Goal: Transaction & Acquisition: Purchase product/service

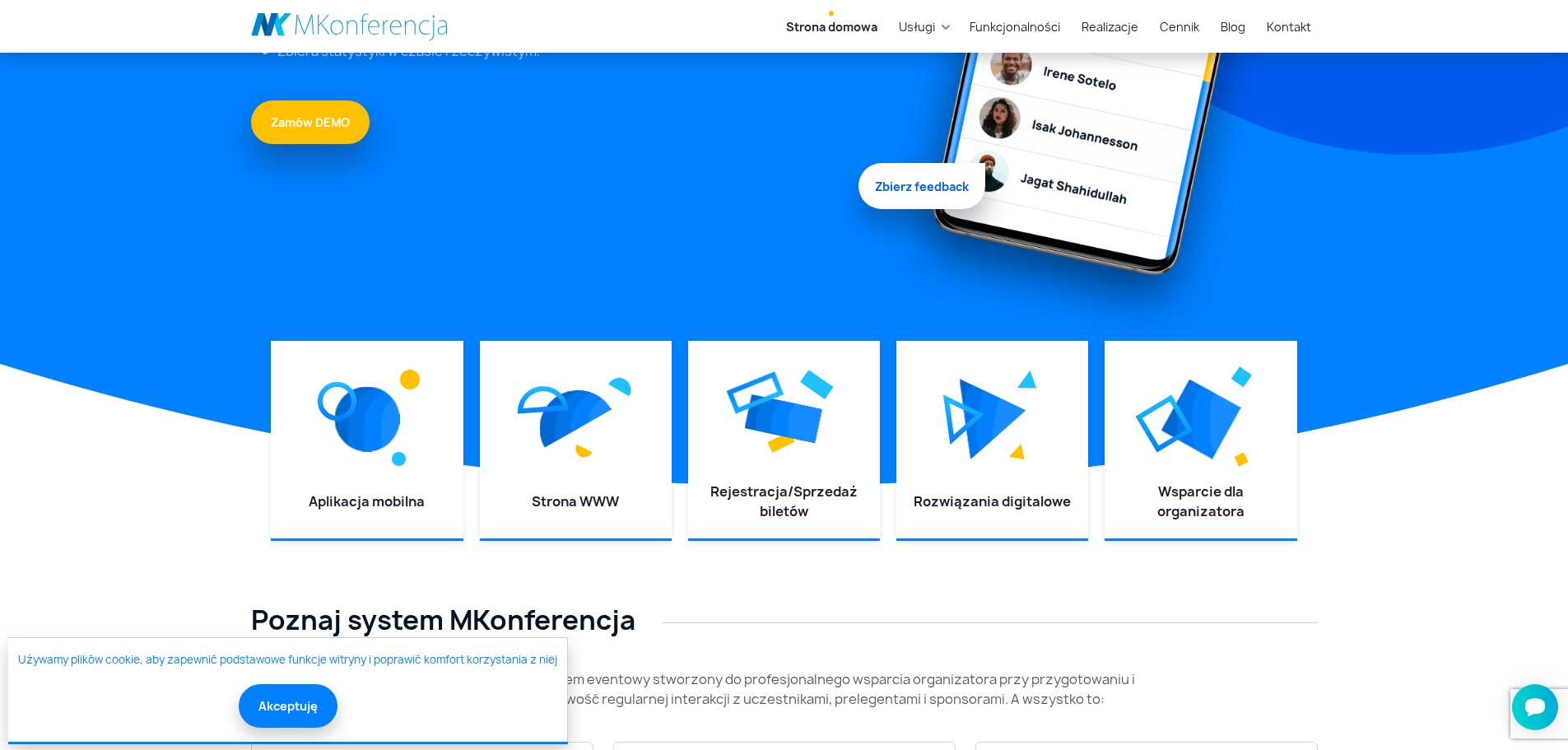
scroll to position [412, 0]
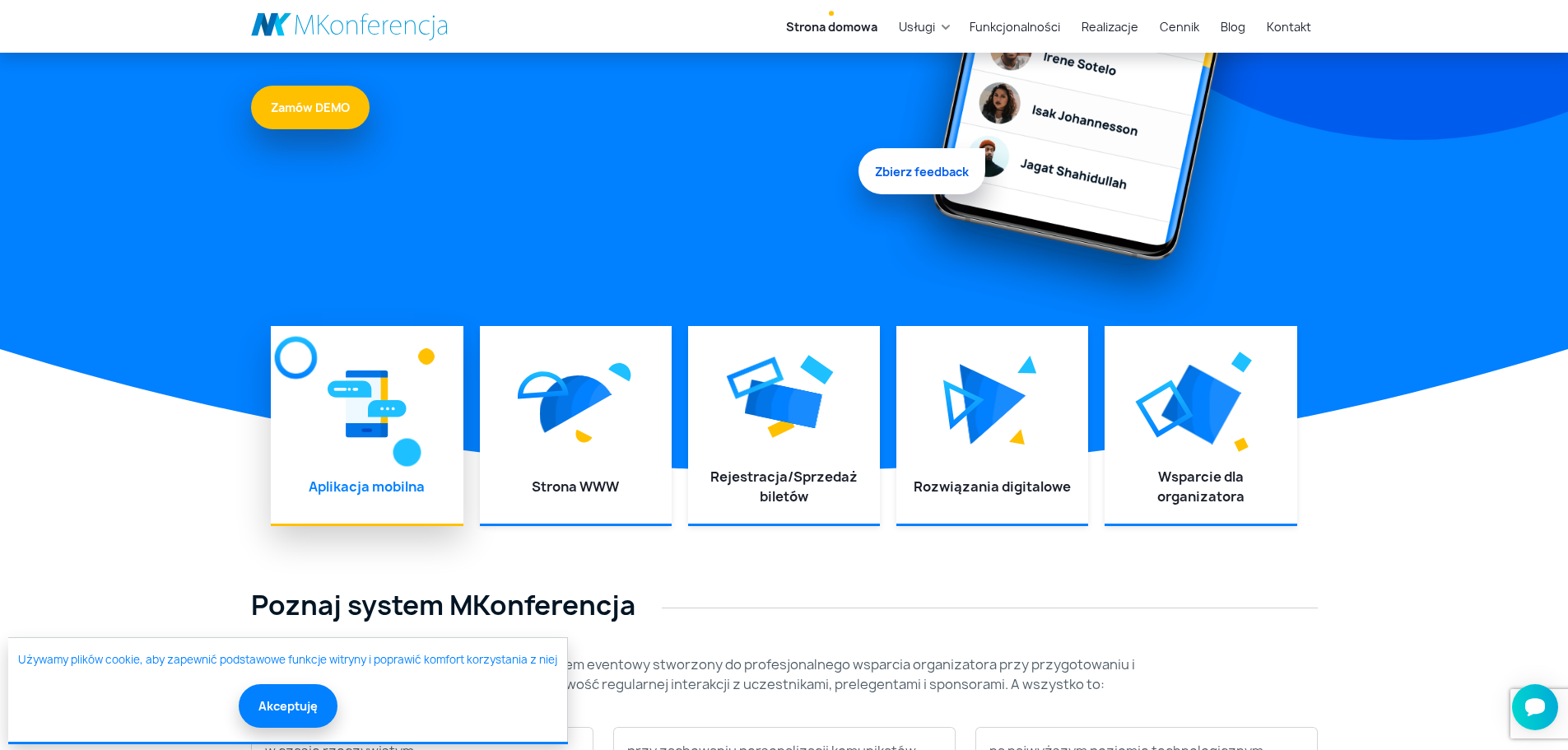
click at [384, 414] on img at bounding box center [367, 404] width 79 height 74
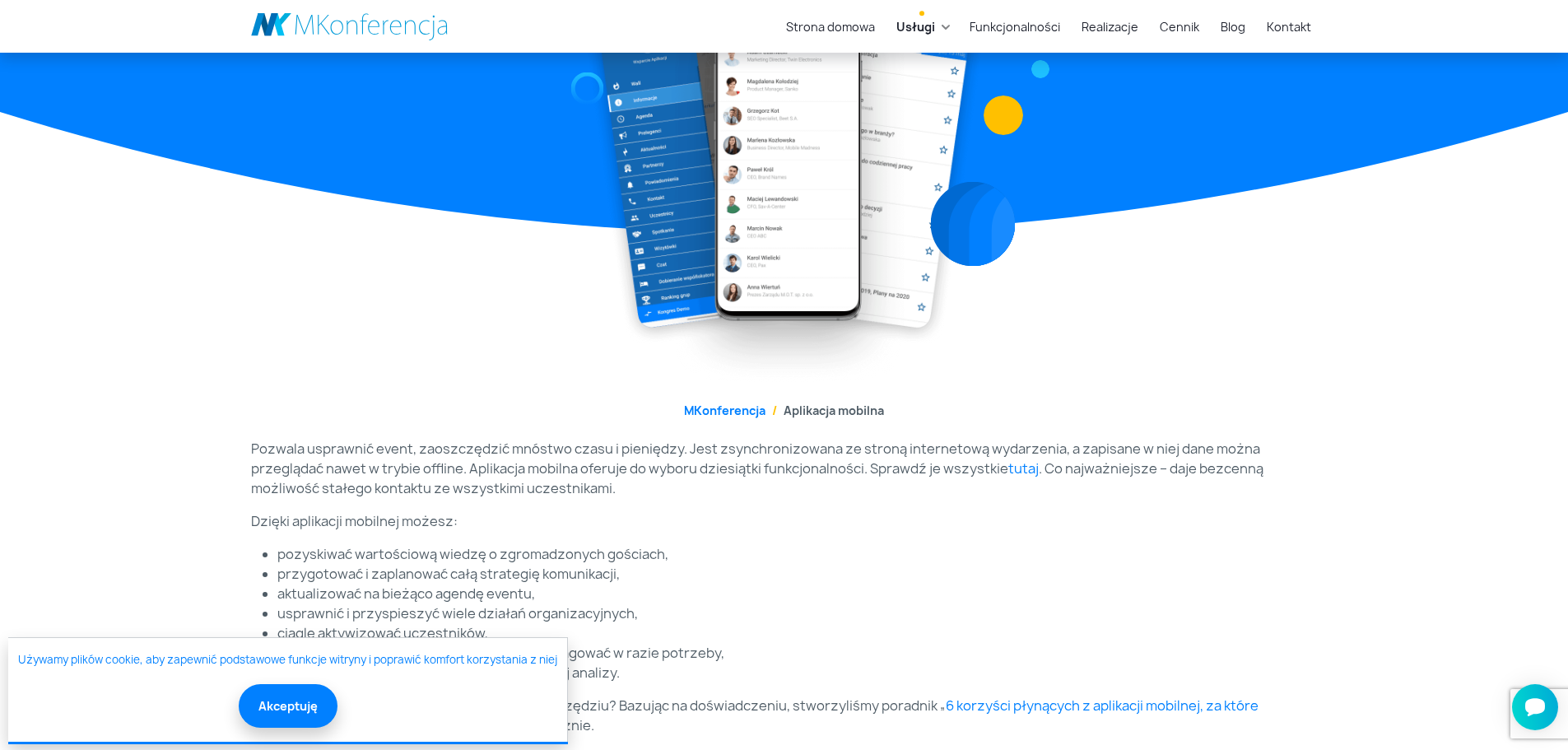
scroll to position [247, 0]
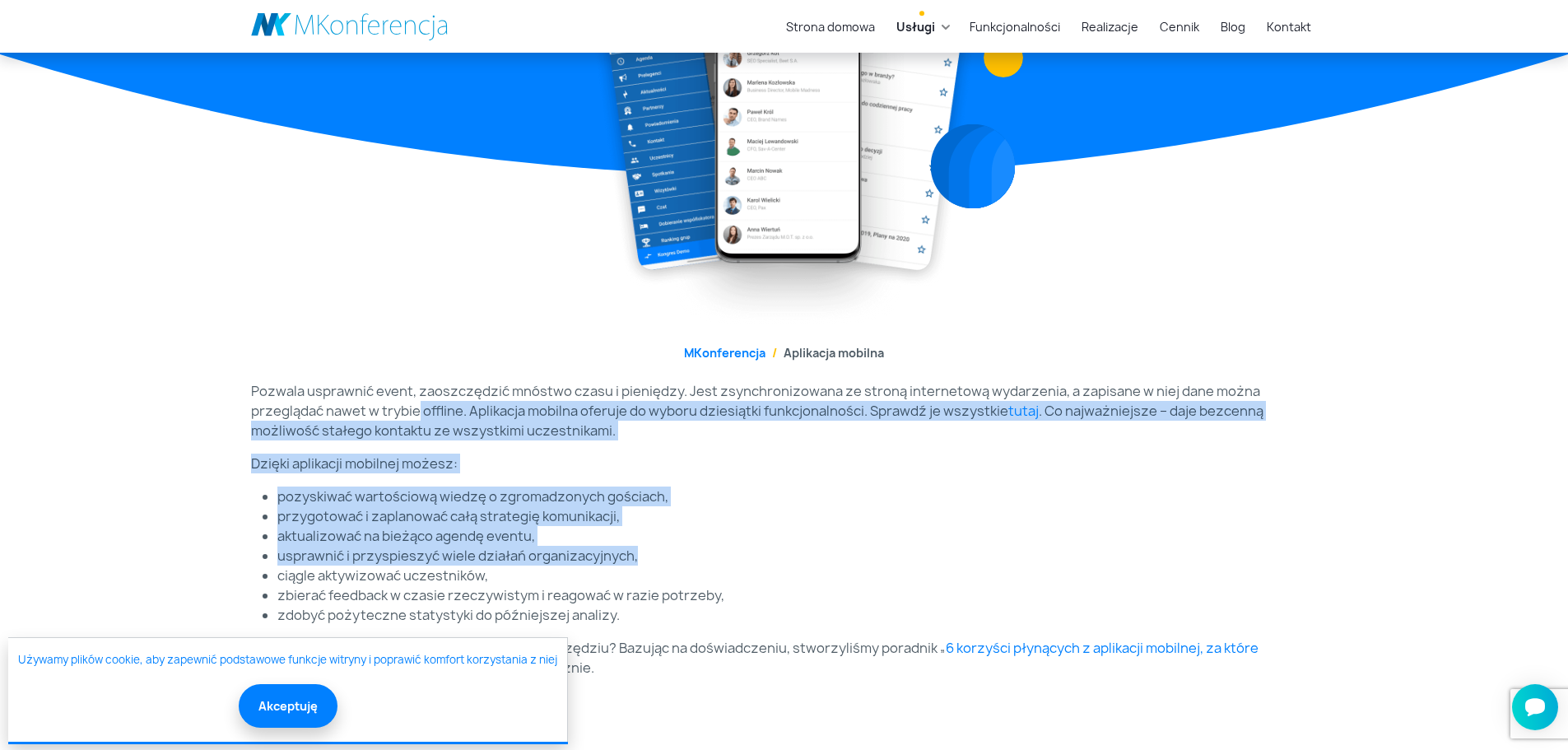
drag, startPoint x: 415, startPoint y: 408, endPoint x: 693, endPoint y: 562, distance: 317.8
click at [693, 562] on div "Pozwala usprawnić event, zaoszczędzić mnóstwo czasu i pieniędzy. Jest zsynchron…" at bounding box center [784, 551] width 1087 height 342
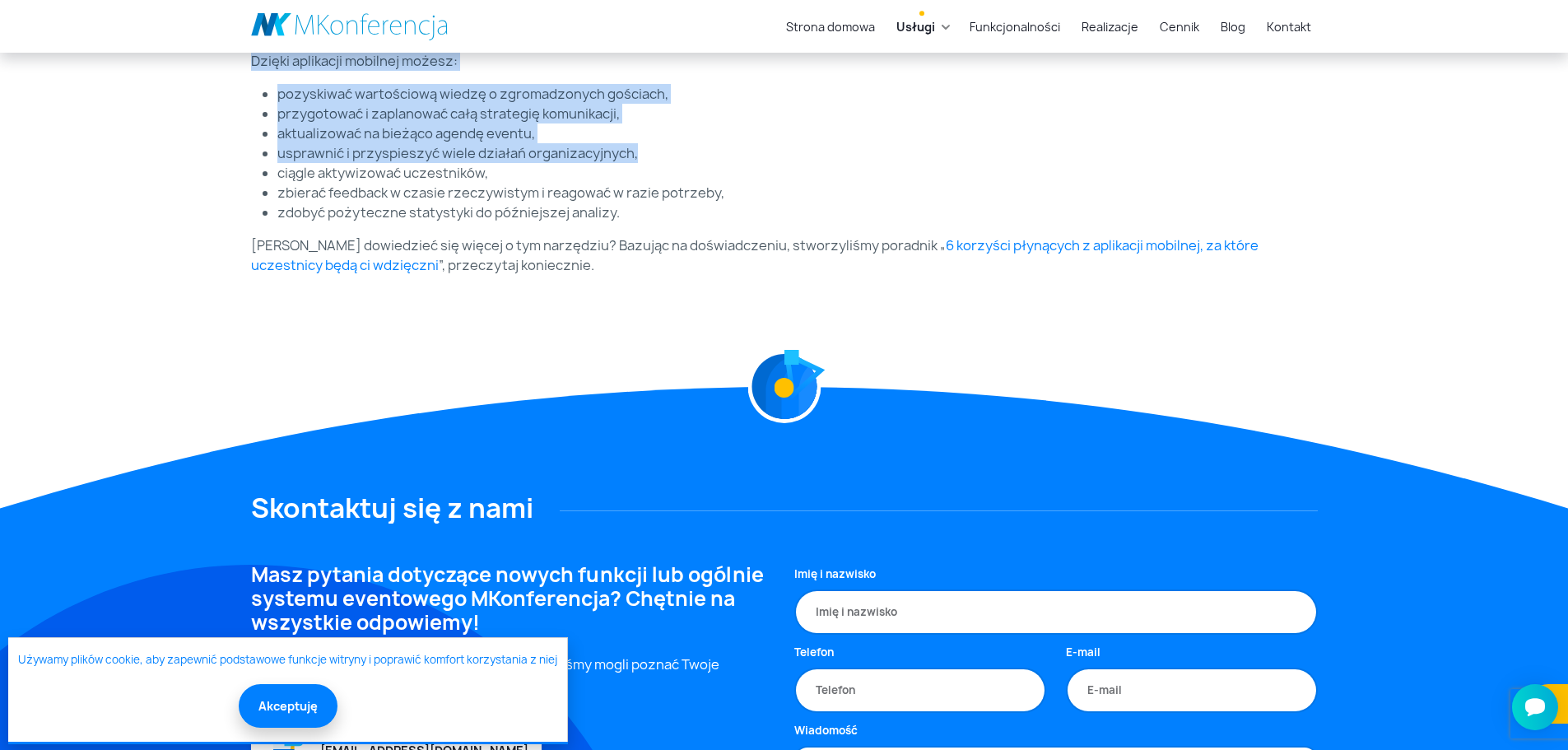
scroll to position [658, 0]
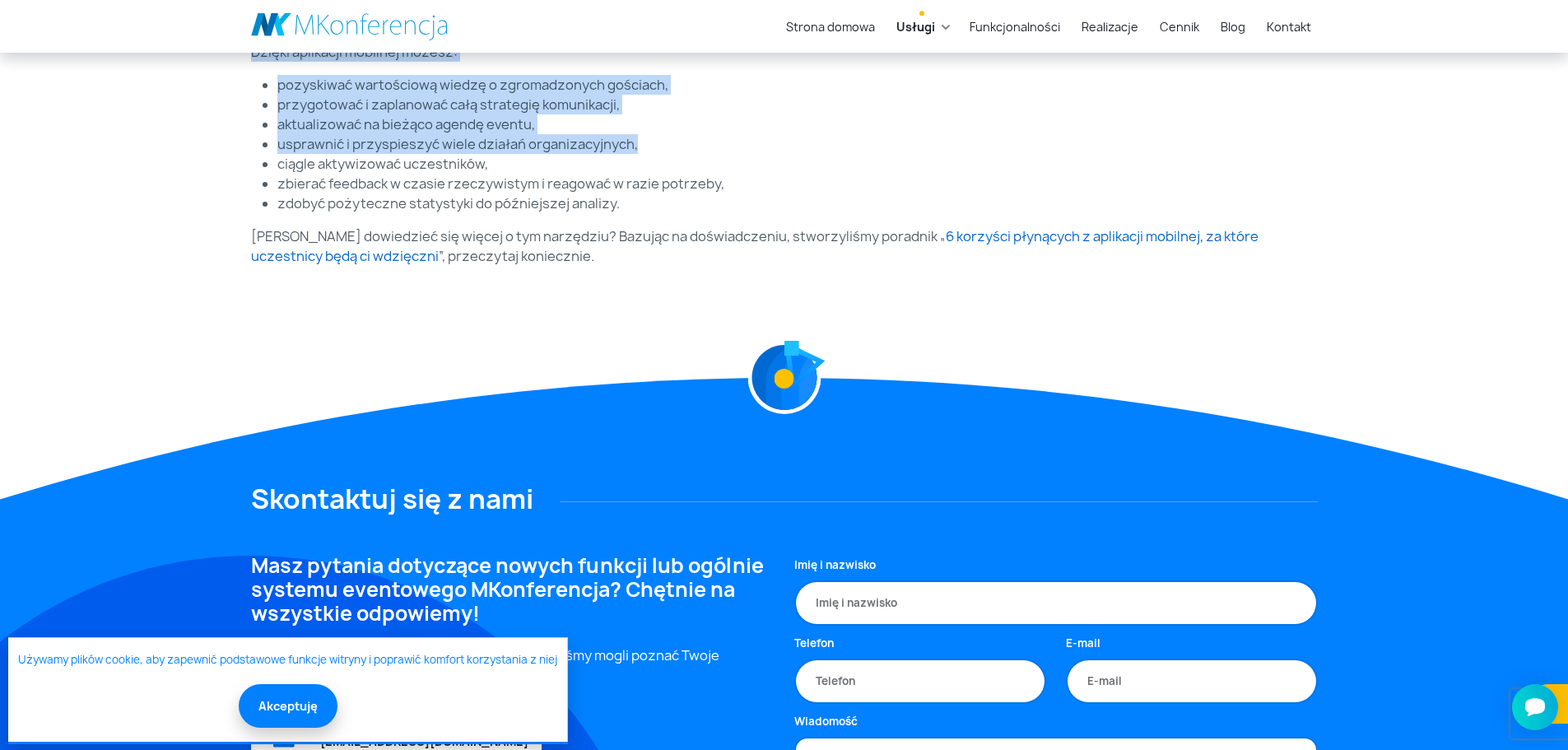
click at [1229, 236] on link "6 korzyści płynących z aplikacji mobilnej, za które uczestnicy będą ci wdzięczni" at bounding box center [754, 246] width 1008 height 38
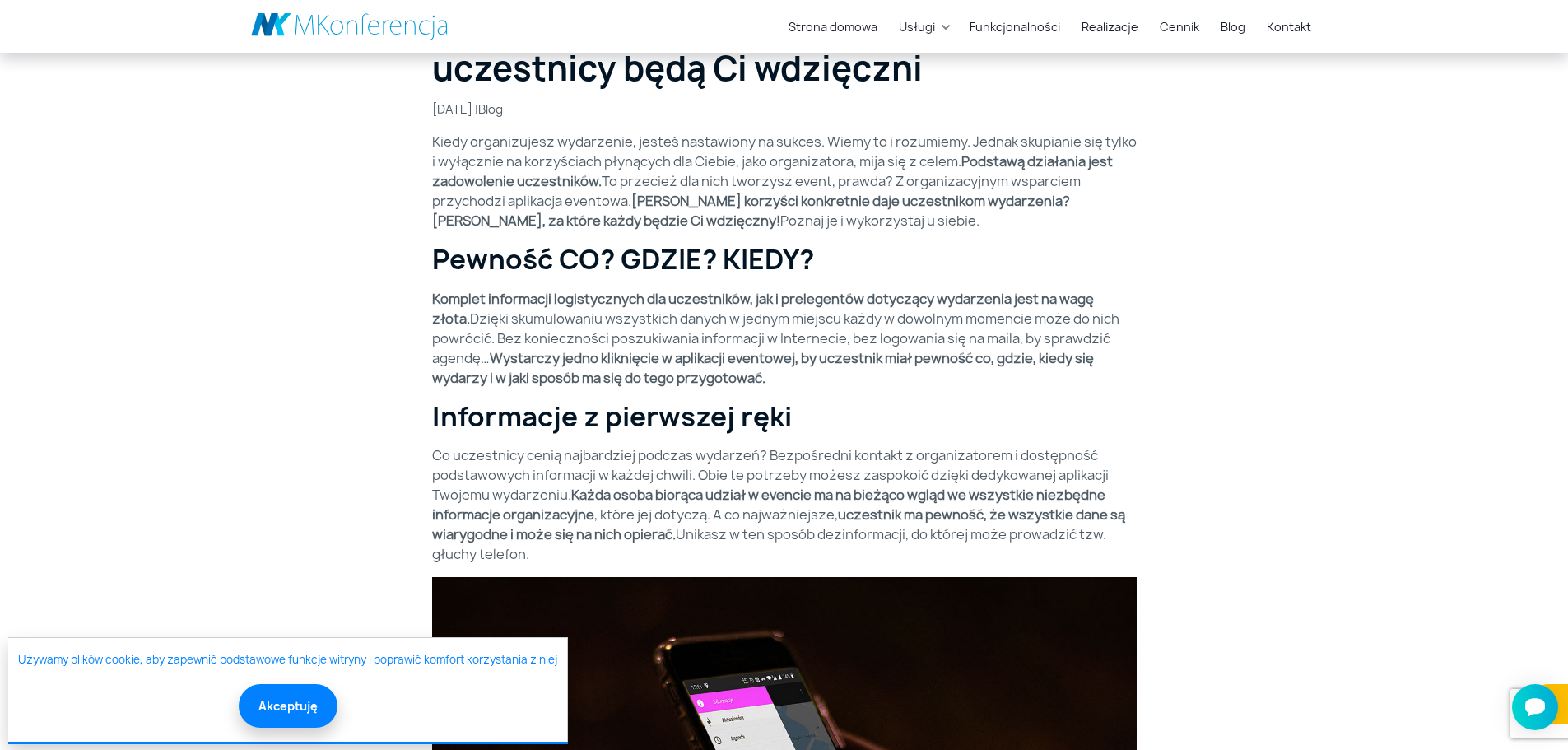
scroll to position [823, 0]
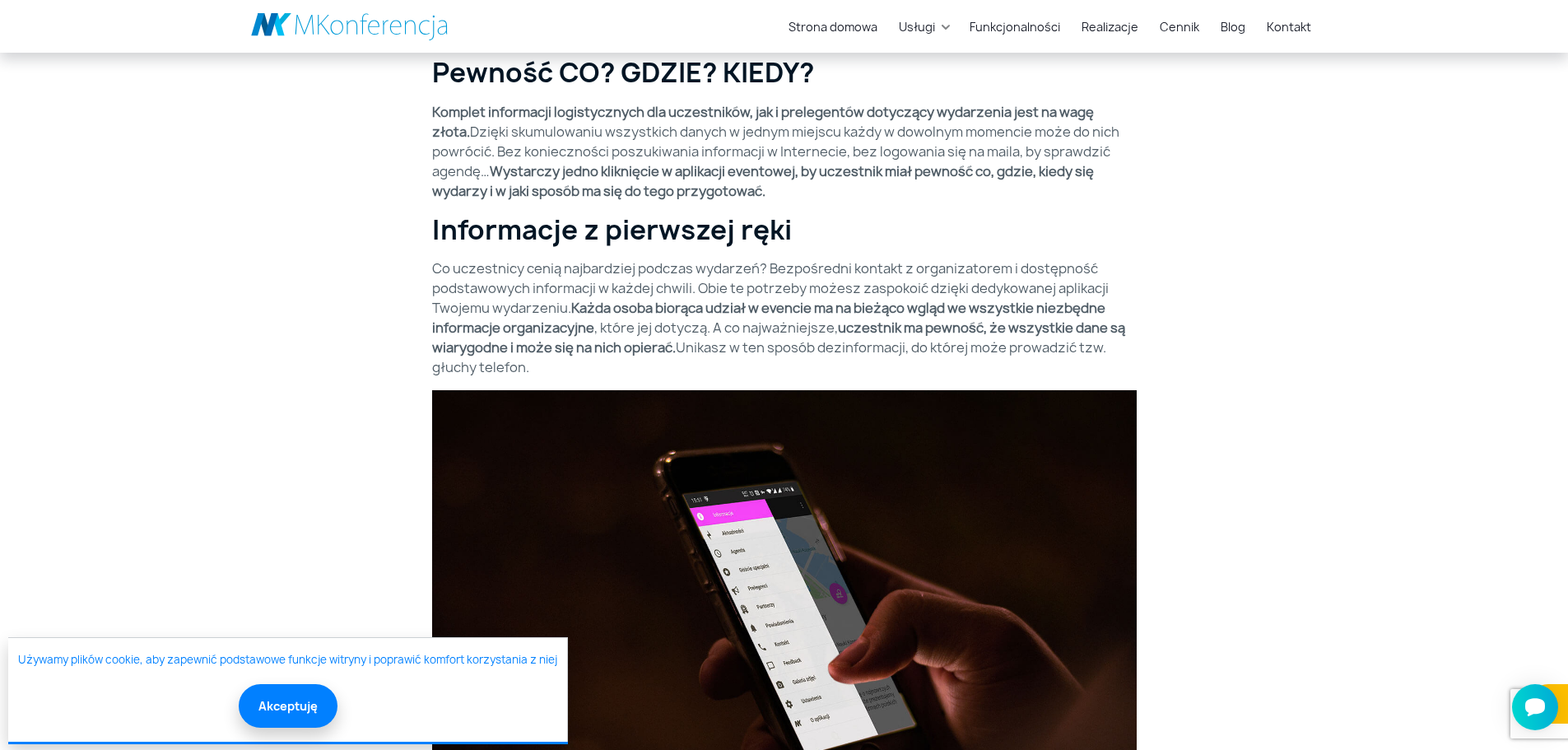
drag, startPoint x: 741, startPoint y: 289, endPoint x: 784, endPoint y: 359, distance: 82.2
click at [784, 359] on p "Co uczestnicy cenią najbardziej podczas wydarzeń? Bezpośredni kontakt z organiz…" at bounding box center [784, 317] width 705 height 119
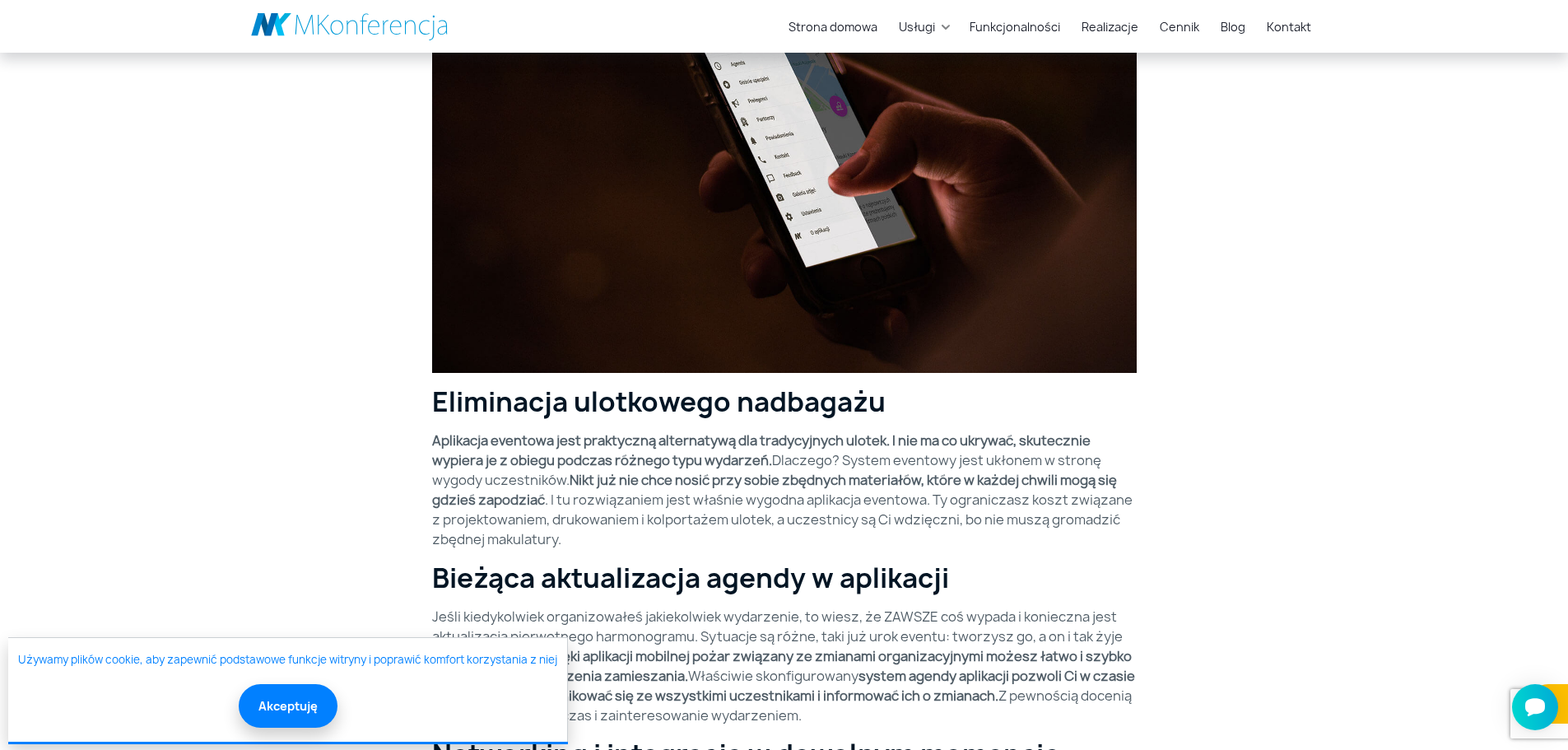
scroll to position [1399, 0]
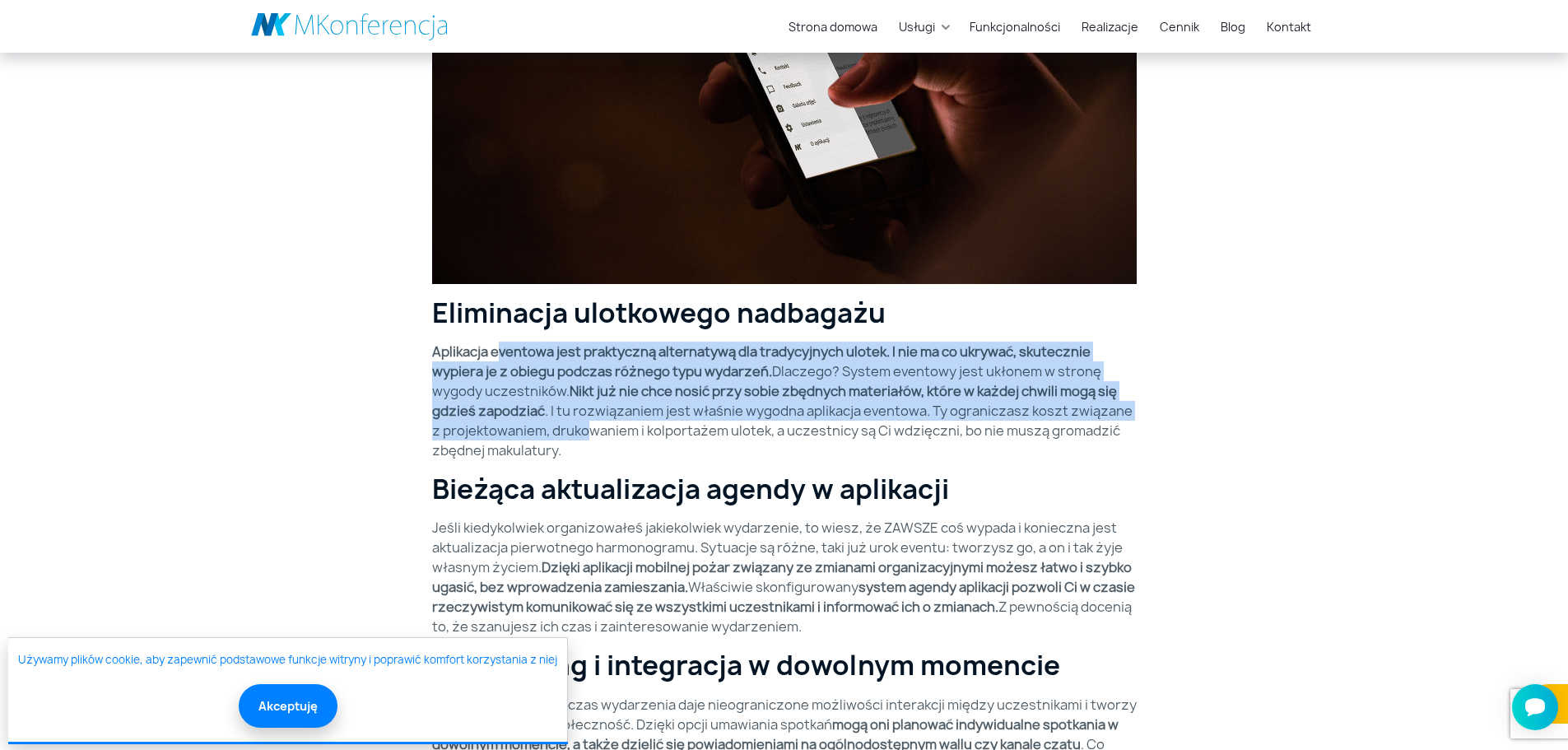
drag, startPoint x: 500, startPoint y: 351, endPoint x: 592, endPoint y: 440, distance: 128.0
click at [592, 440] on p "Aplikacja eventowa jest praktyczną alternatywą dla tradycyjnych ulotek. I nie m…" at bounding box center [784, 400] width 705 height 119
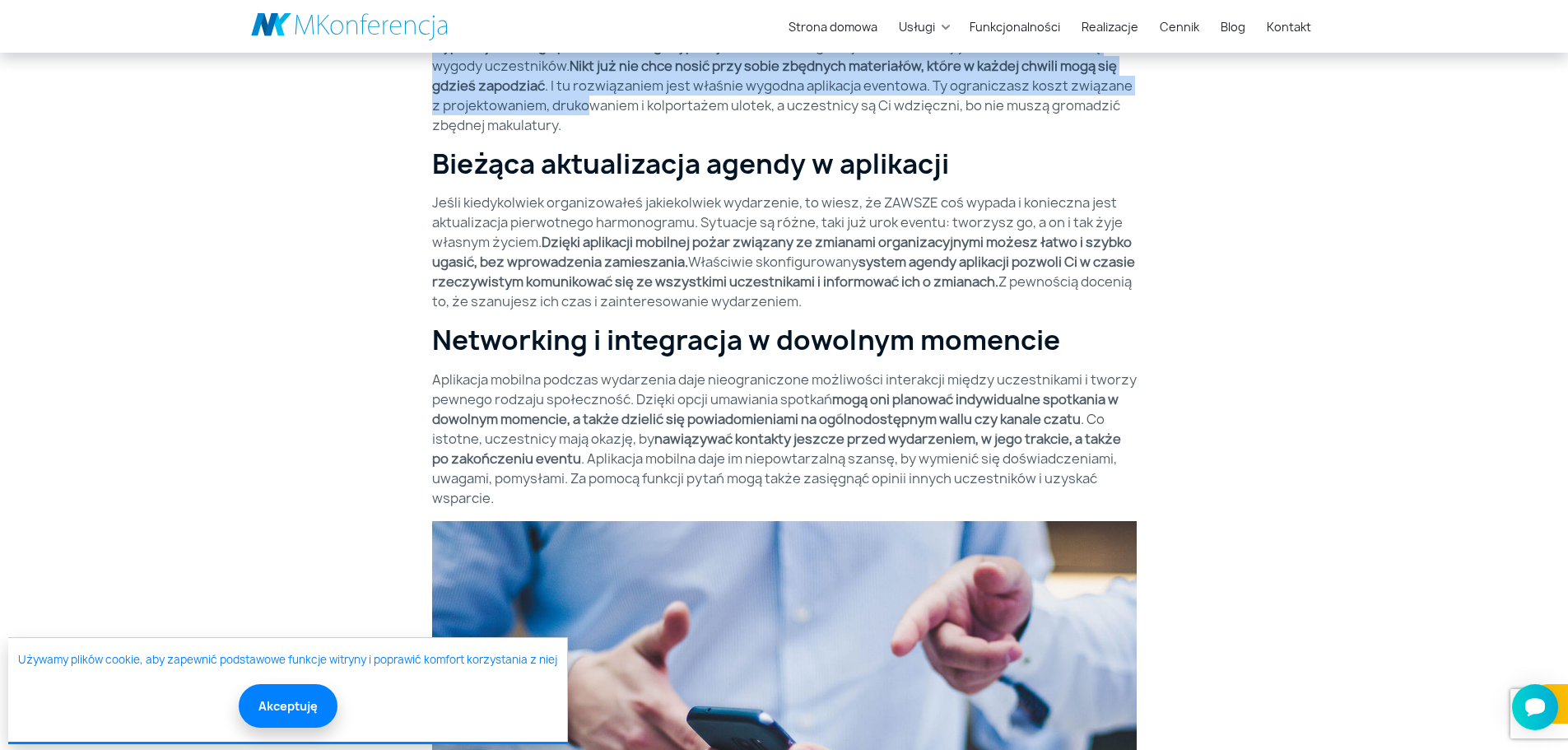
scroll to position [1728, 0]
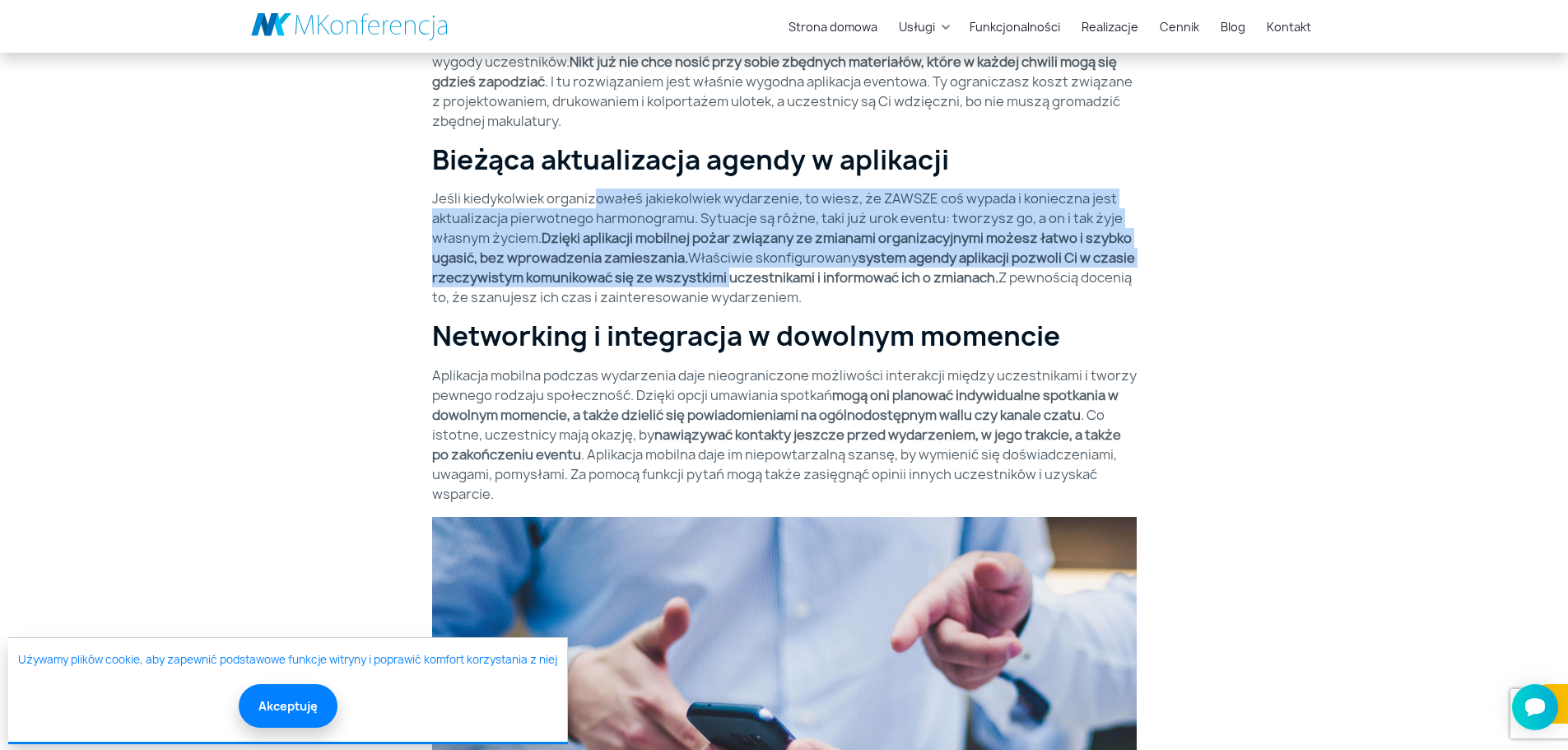
drag, startPoint x: 593, startPoint y: 199, endPoint x: 727, endPoint y: 276, distance: 154.5
click at [727, 276] on p "Jeśli kiedykolwiek organizowałeś jakiekolwiek wydarzenie, to wiesz, że ZAWSZE c…" at bounding box center [784, 247] width 705 height 119
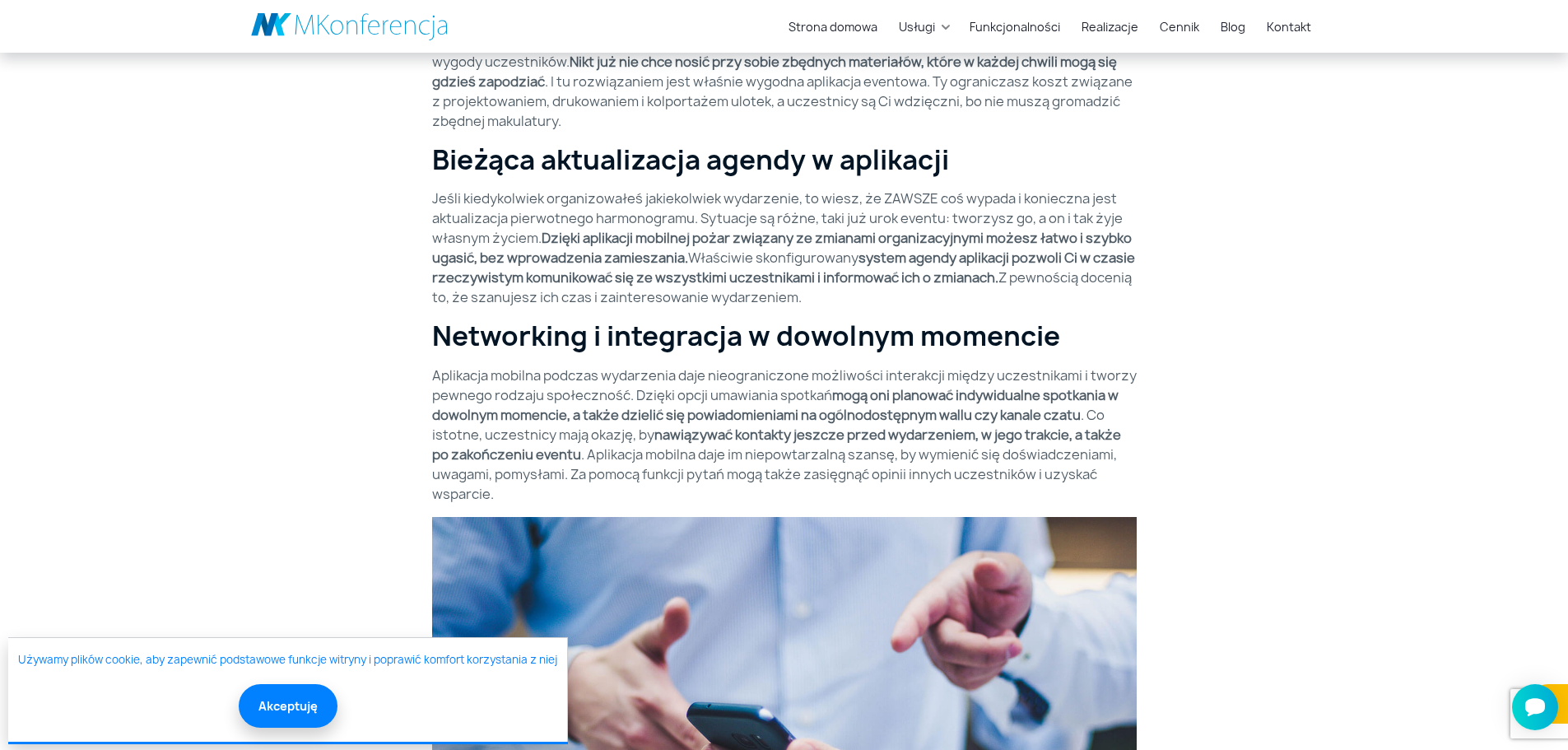
click at [824, 356] on div "Kiedy organizujesz wydarzenie, jesteś nastawiony na sukces. Wiemy to i rozumiem…" at bounding box center [784, 171] width 705 height 2262
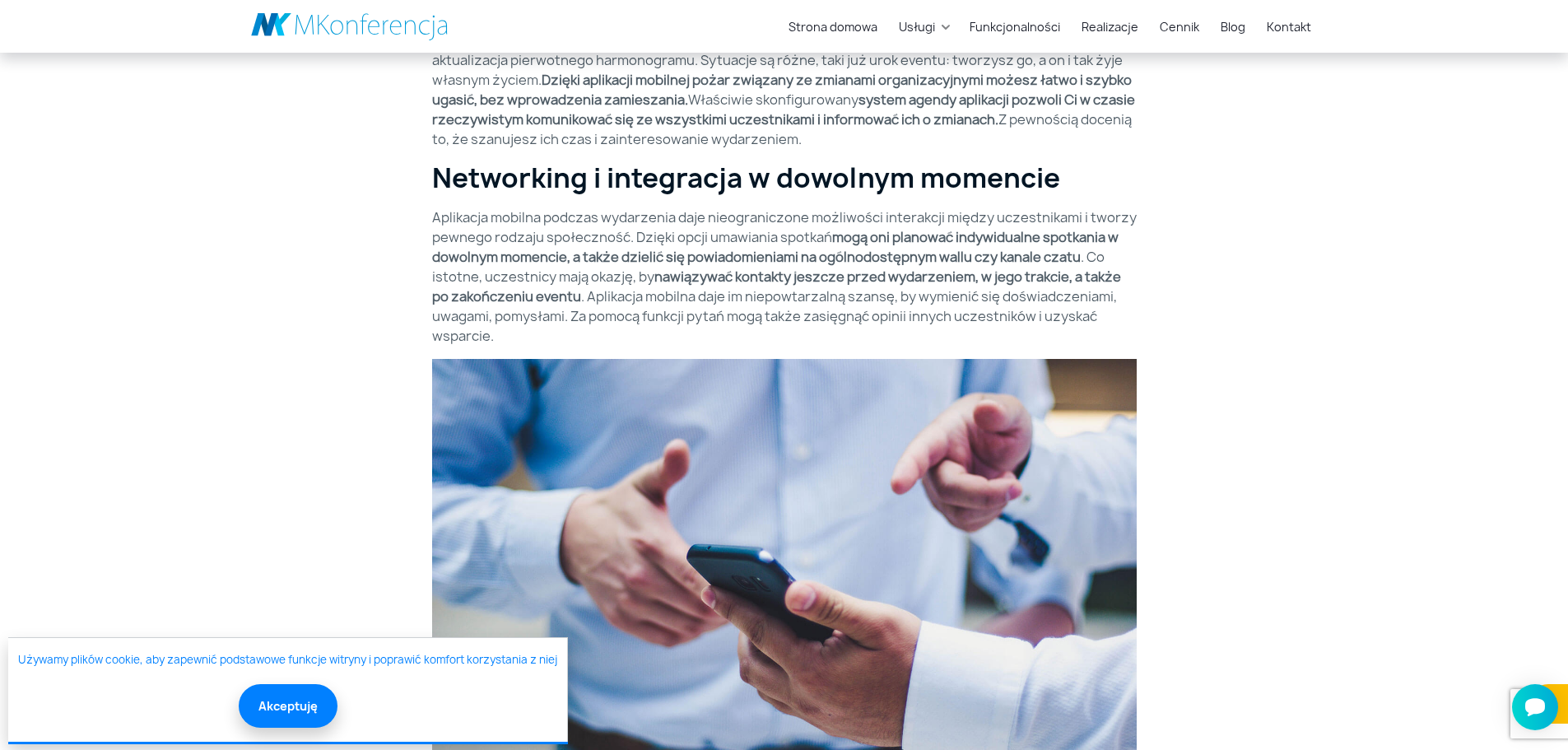
scroll to position [1892, 0]
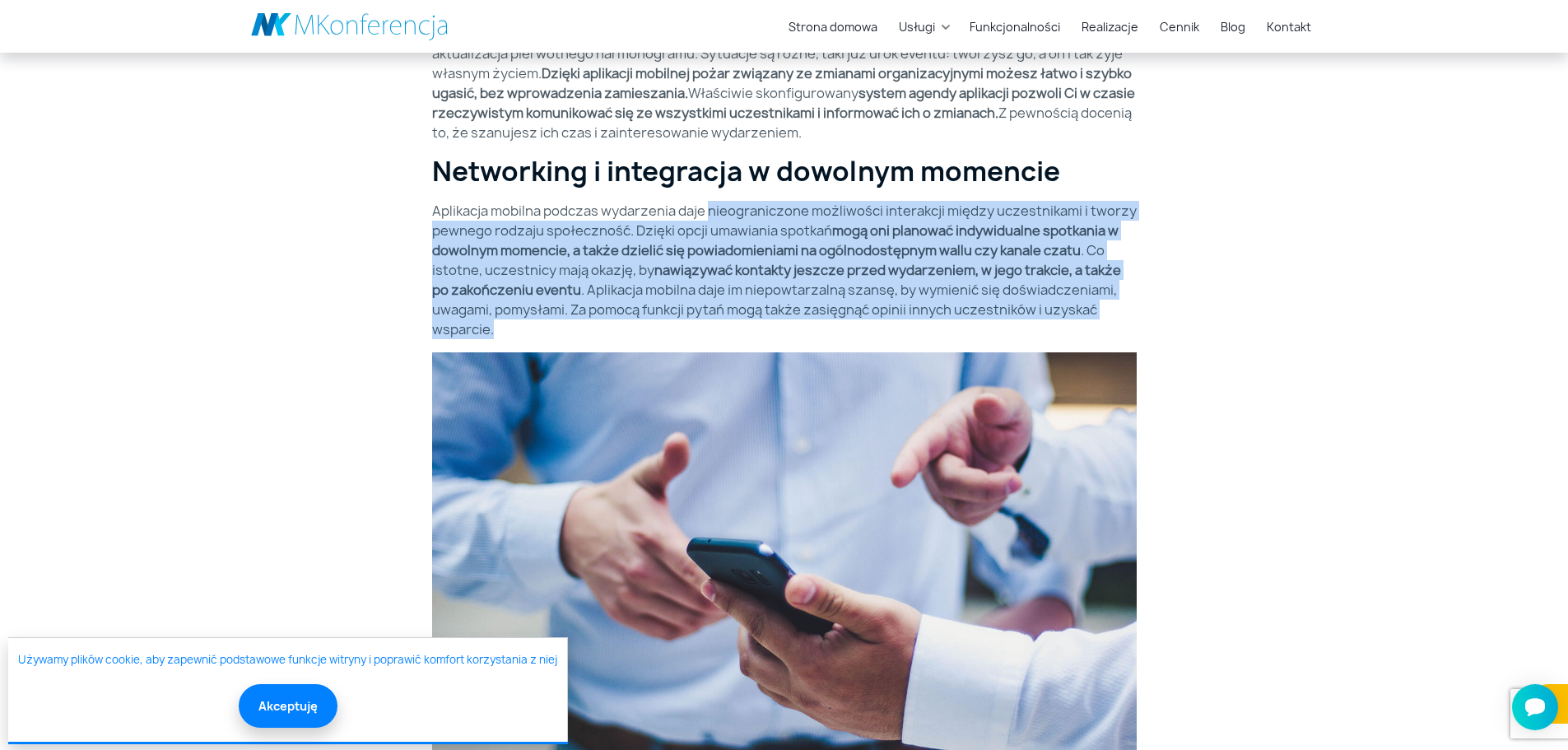
drag, startPoint x: 711, startPoint y: 211, endPoint x: 804, endPoint y: 319, distance: 142.5
click at [804, 319] on p "Aplikacja mobilna podczas wydarzenia daje nieograniczone możliwości interakcji …" at bounding box center [784, 269] width 705 height 138
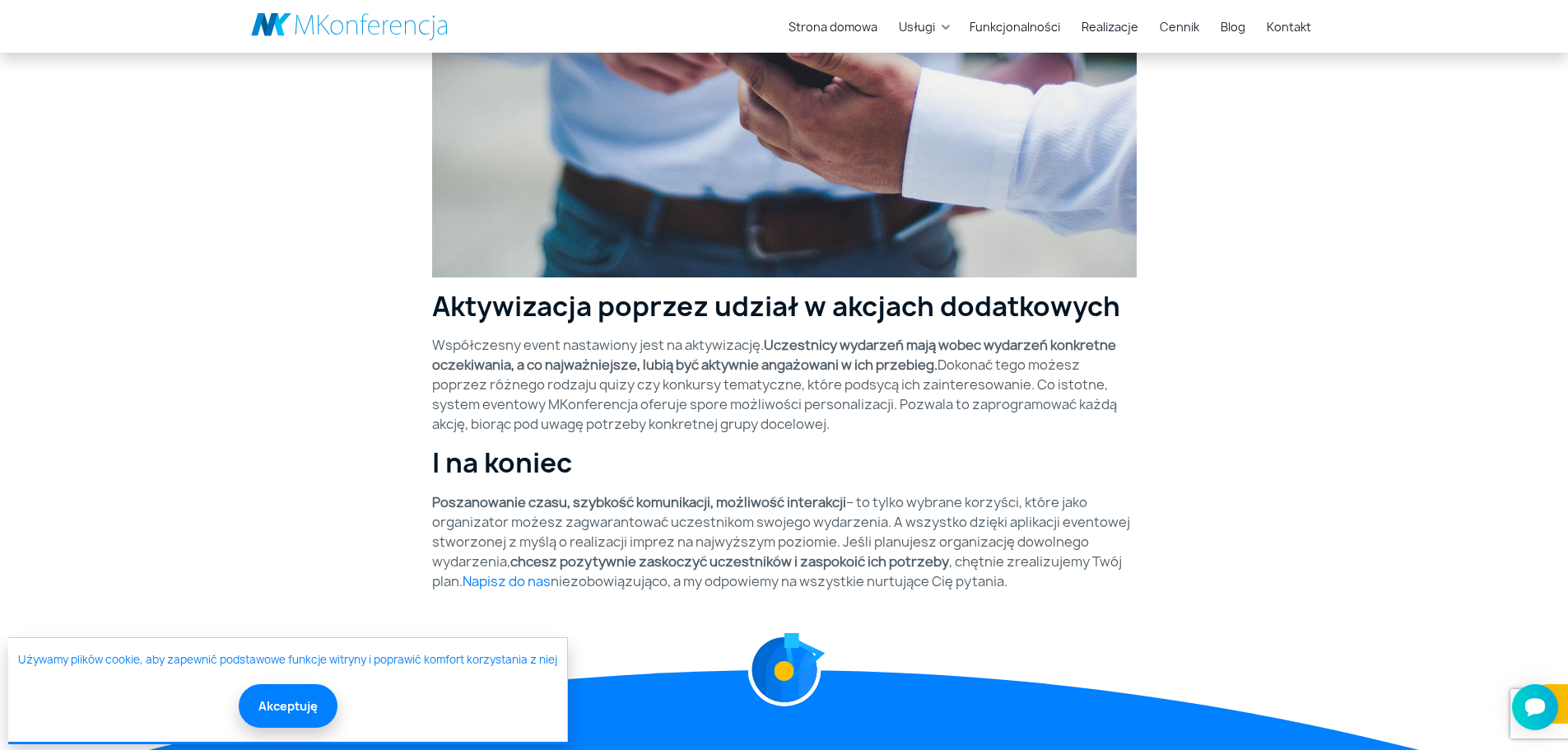
scroll to position [2469, 0]
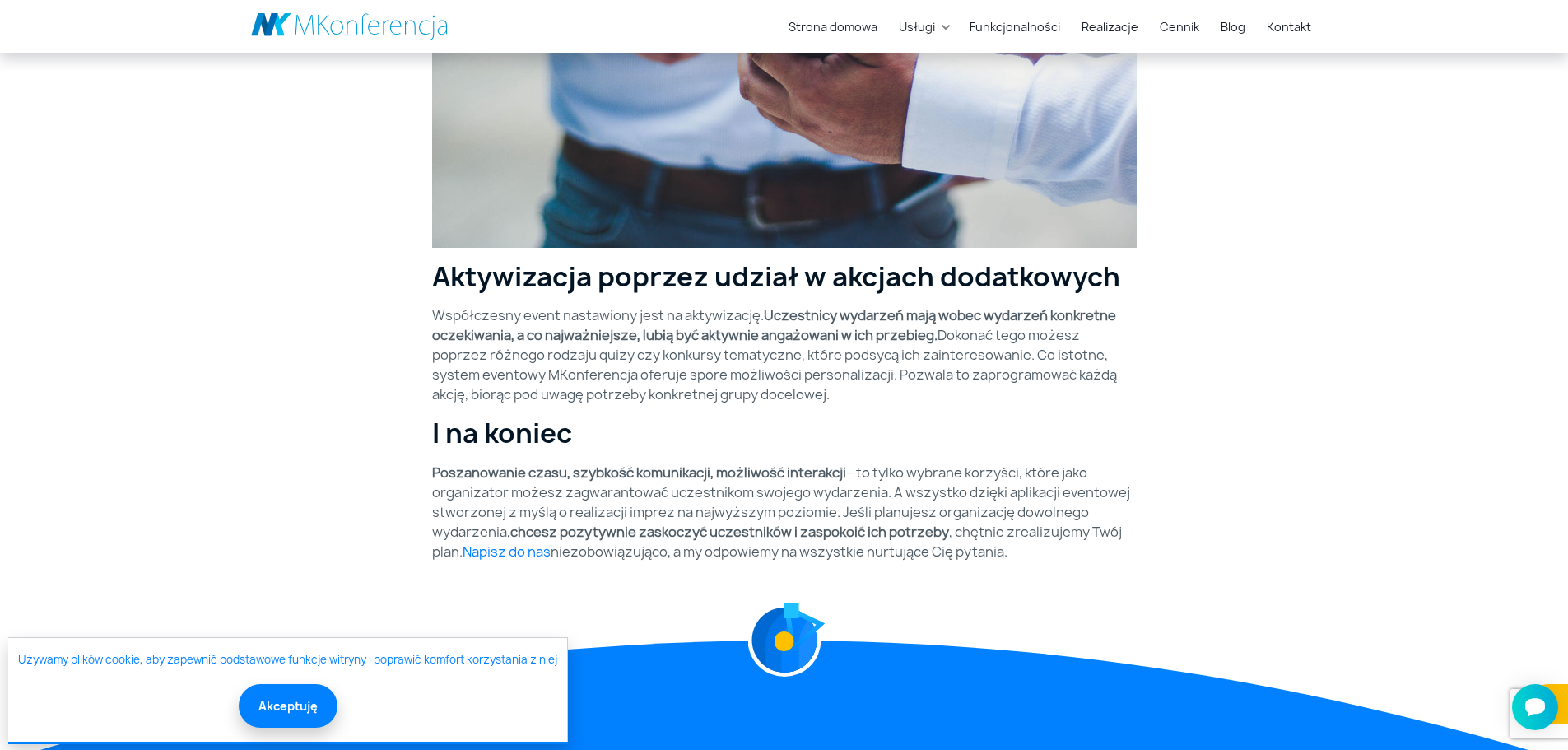
drag, startPoint x: 585, startPoint y: 314, endPoint x: 829, endPoint y: 390, distance: 255.6
click at [829, 390] on p "Współczesny event nastawiony jest na aktywizację. Uczestnicy wydarzeń mają wobe…" at bounding box center [784, 355] width 705 height 98
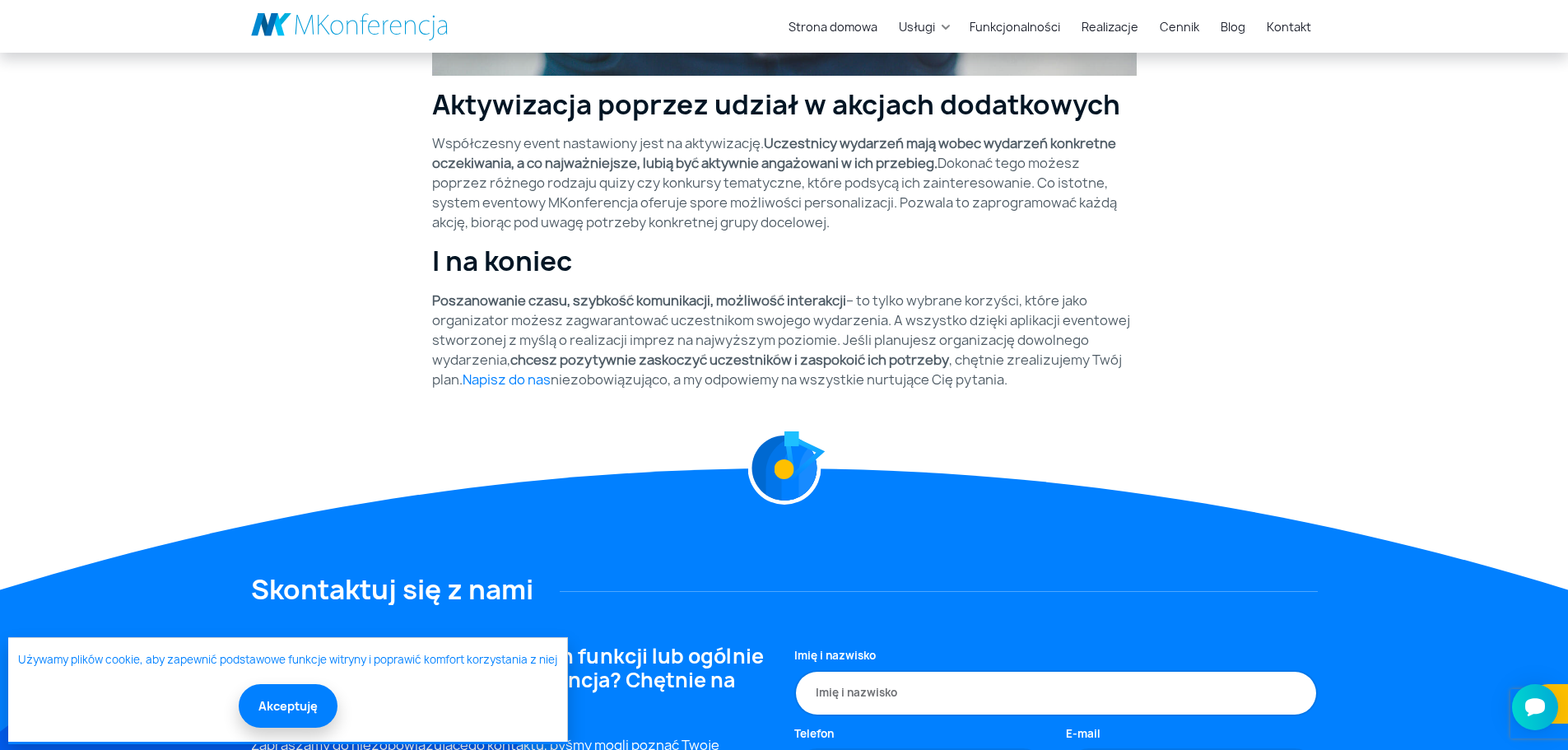
scroll to position [2716, 0]
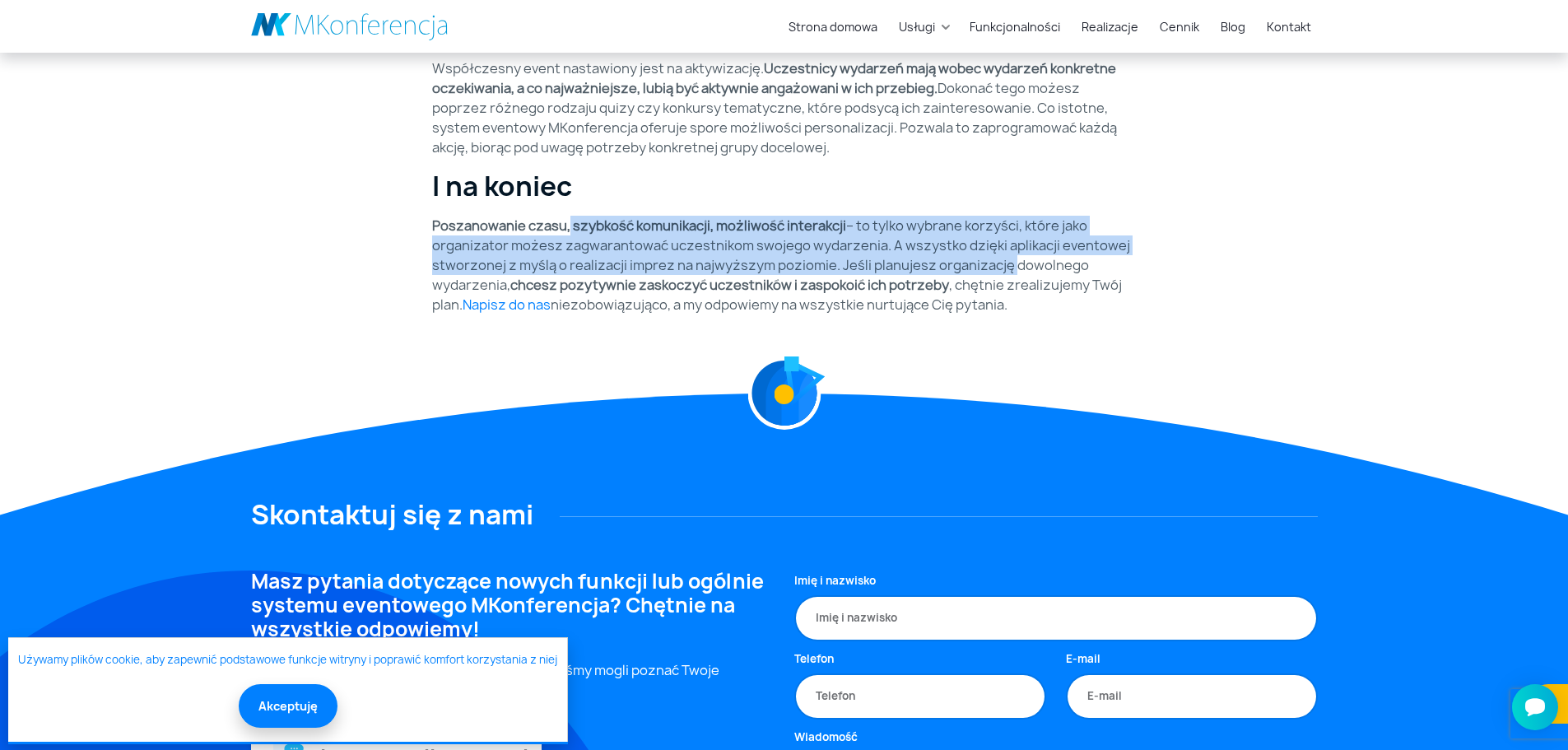
drag, startPoint x: 567, startPoint y: 223, endPoint x: 1018, endPoint y: 274, distance: 453.9
click at [1007, 274] on p "Poszanowanie czasu, szybkość komunikacji, możliwość interakcji – to tylko wybra…" at bounding box center [784, 265] width 705 height 98
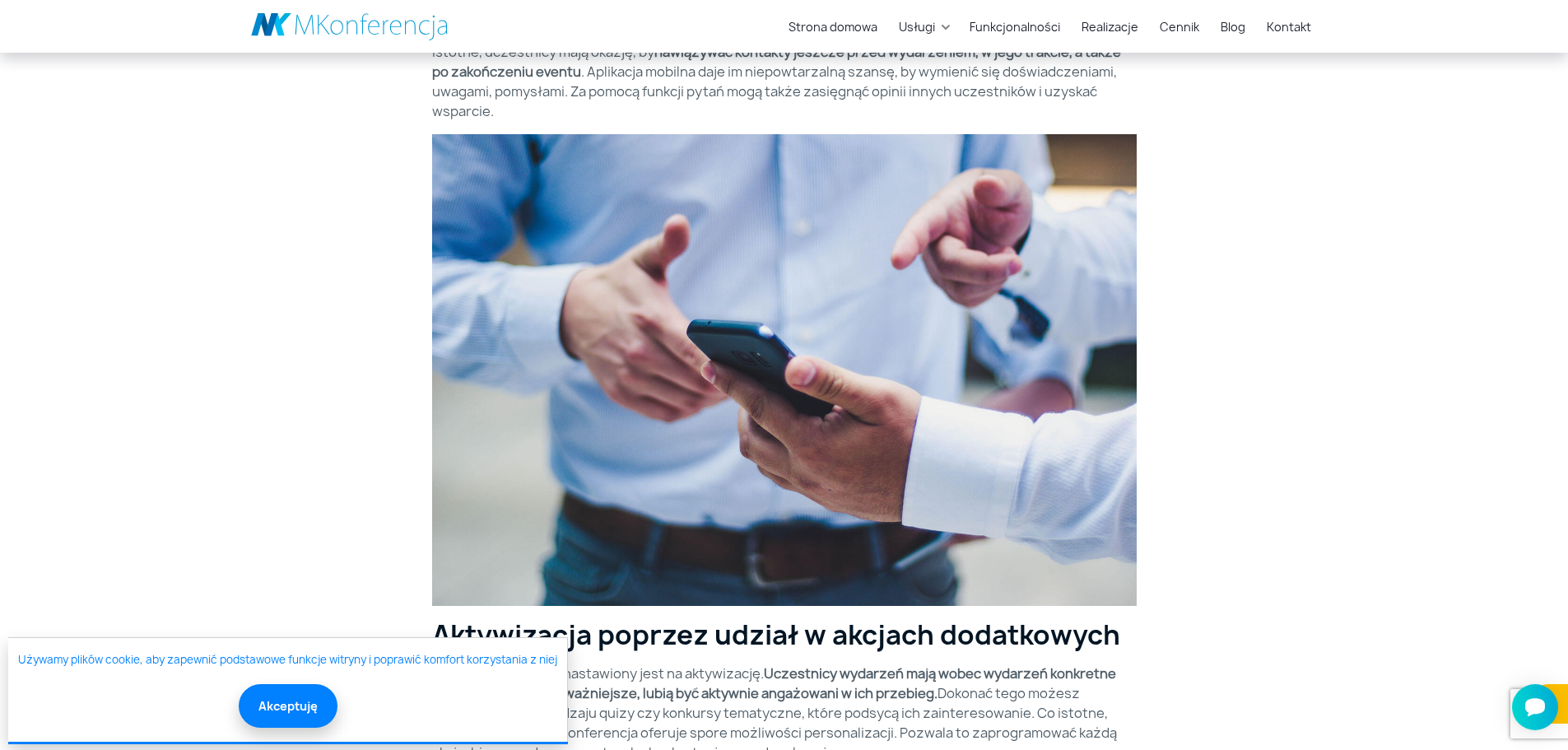
scroll to position [1982, 0]
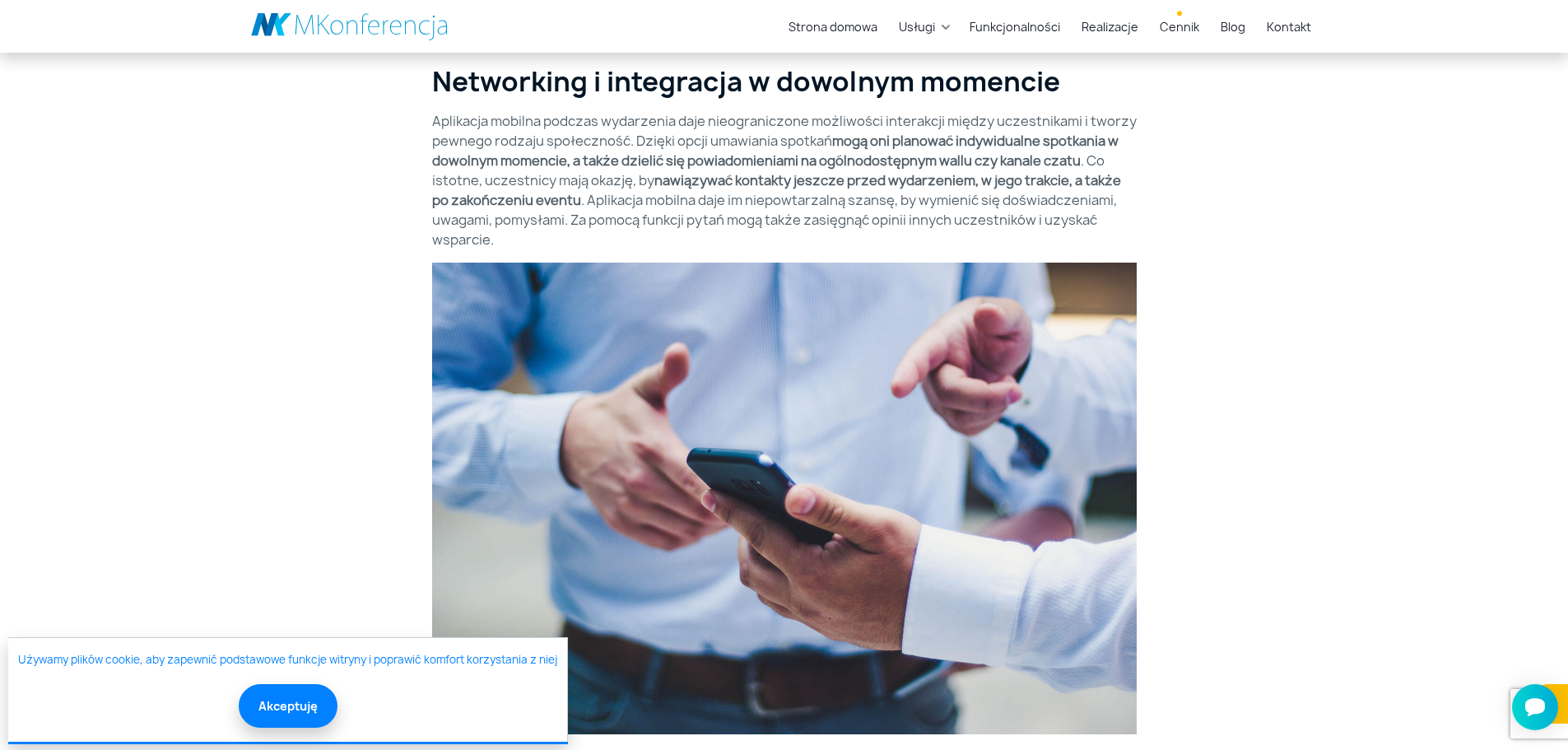
click at [1170, 24] on link "Cennik" at bounding box center [1179, 27] width 53 height 31
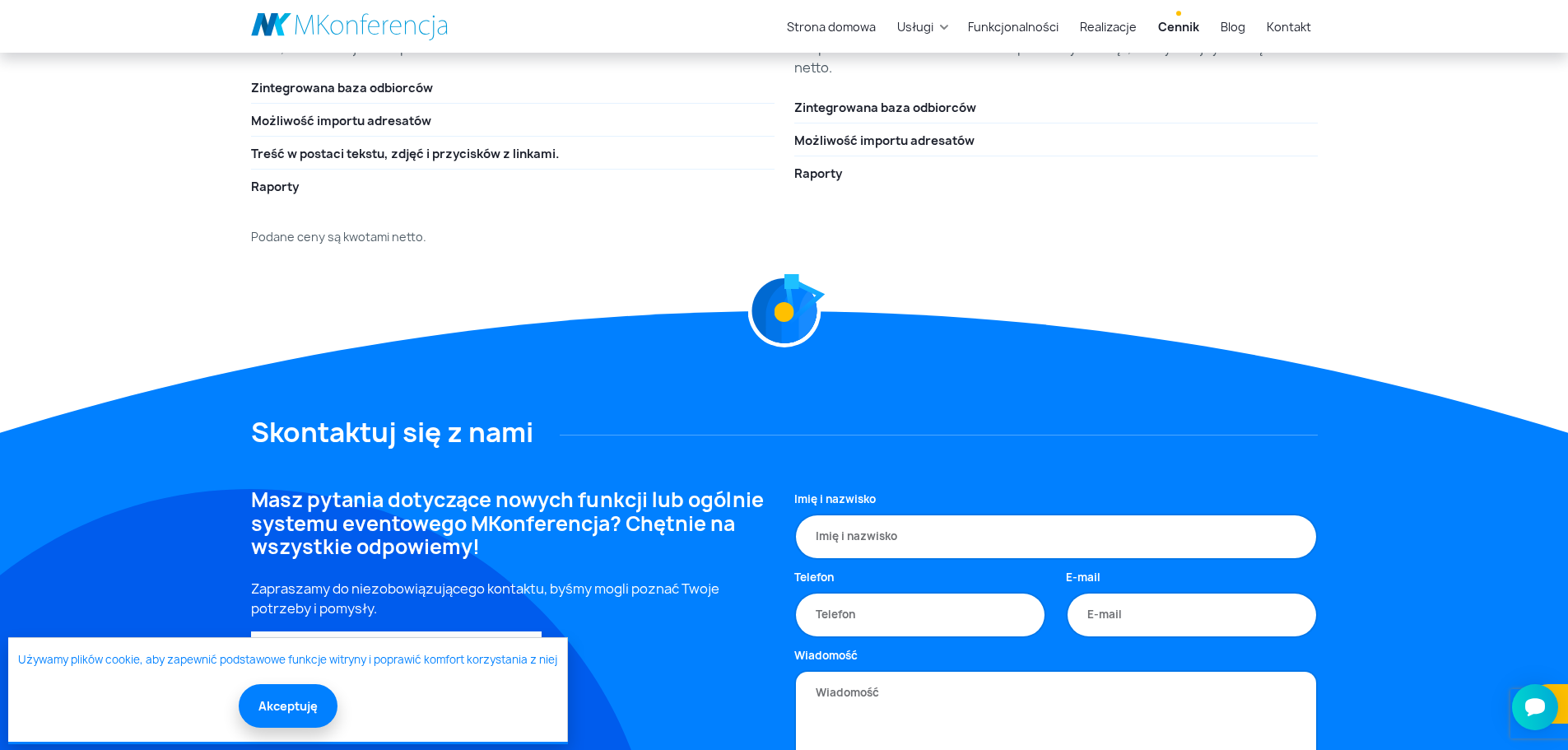
scroll to position [2634, 0]
